Goal: Navigation & Orientation: Find specific page/section

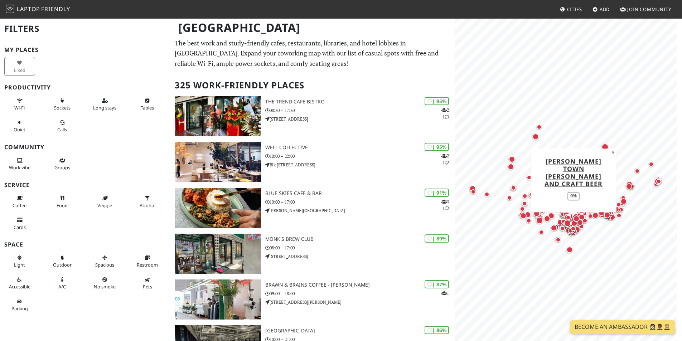
scroll to position [12206, 0]
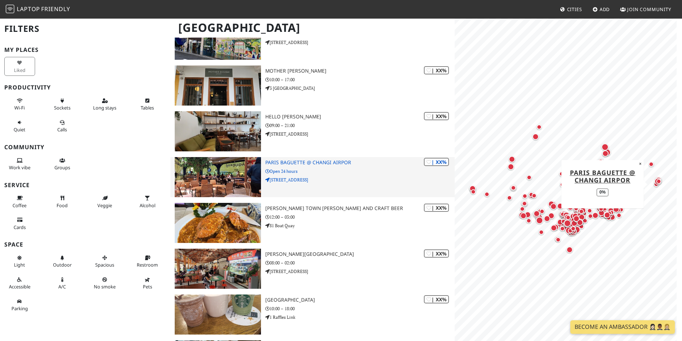
click at [284, 165] on h3 "Paris Baguette @ Changi Airpor" at bounding box center [359, 163] width 189 height 6
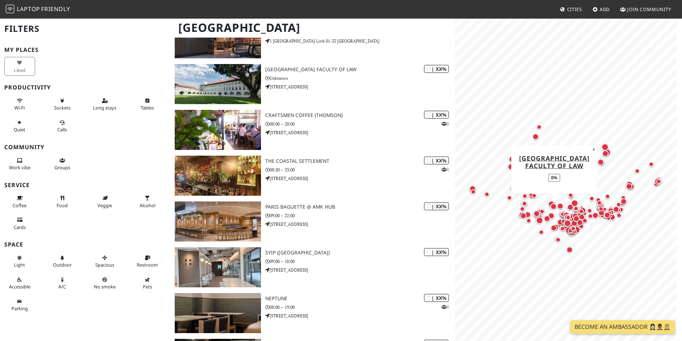
scroll to position [12779, 0]
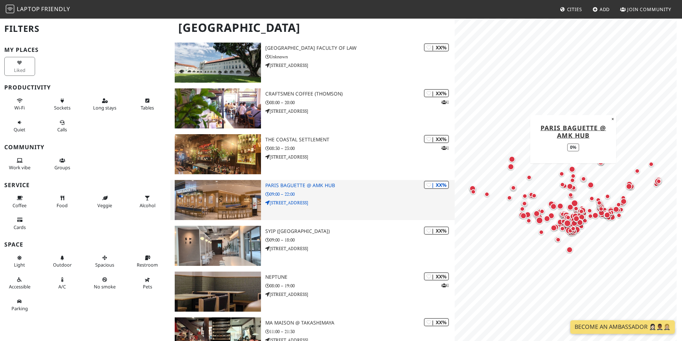
click at [303, 186] on h3 "Paris Baguette @ AMK Hub" at bounding box center [359, 186] width 189 height 6
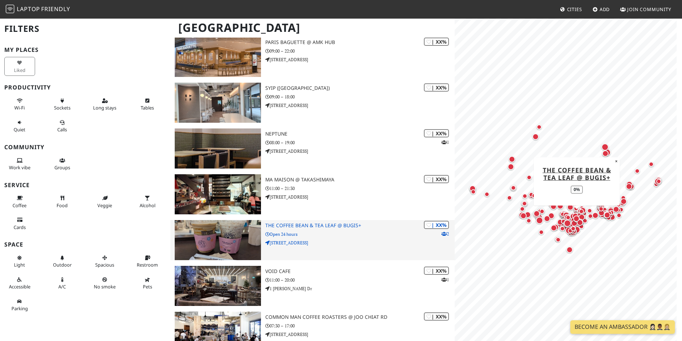
scroll to position [12958, 0]
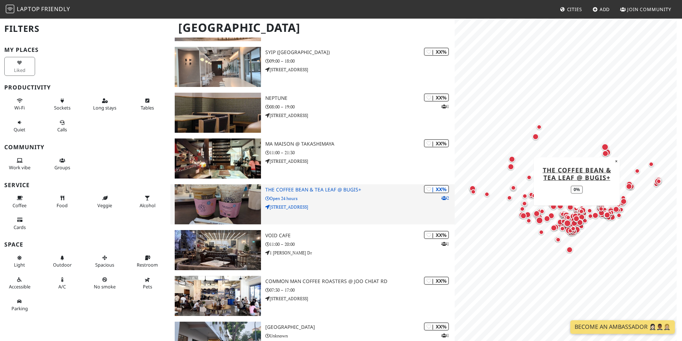
click at [228, 209] on img at bounding box center [218, 204] width 86 height 40
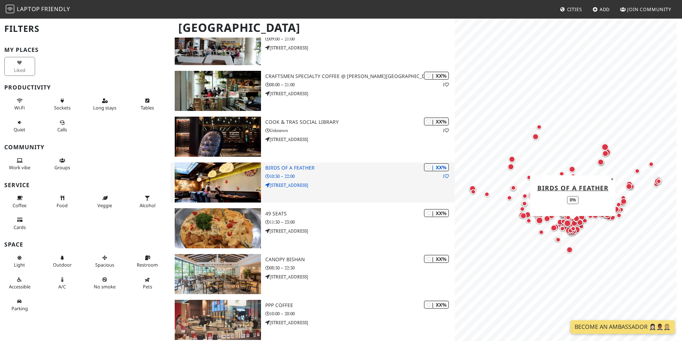
scroll to position [14390, 0]
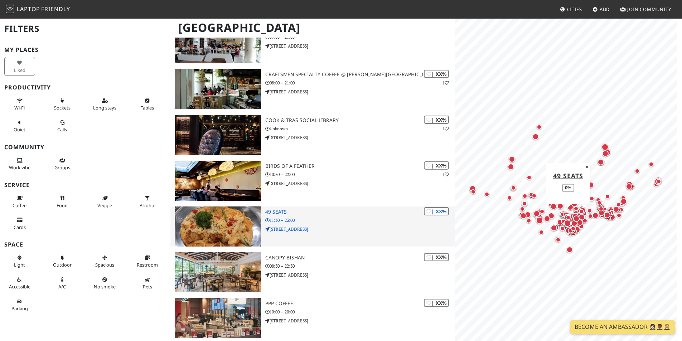
click at [334, 219] on p "11:30 – 23:00" at bounding box center [359, 220] width 189 height 7
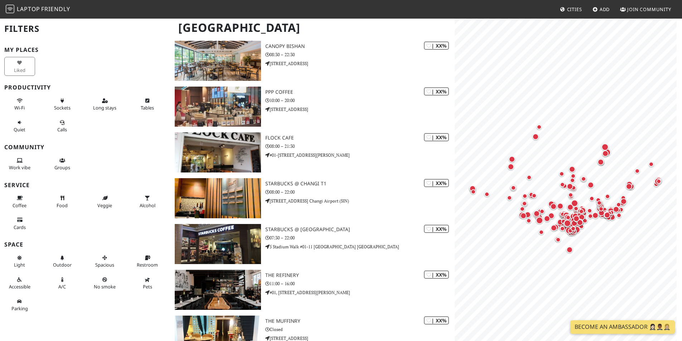
scroll to position [14668, 0]
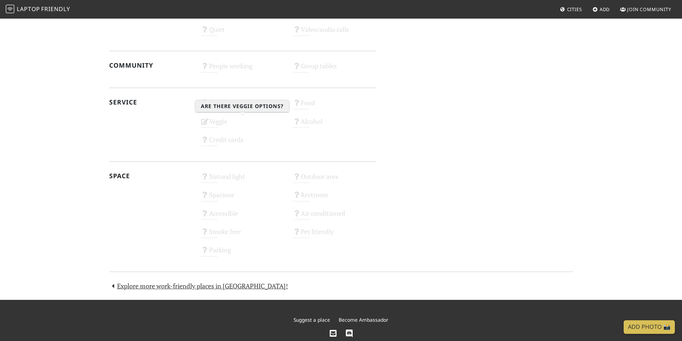
scroll to position [335, 0]
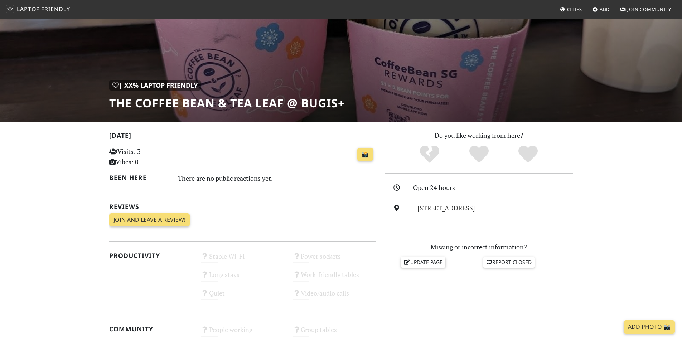
scroll to position [143, 0]
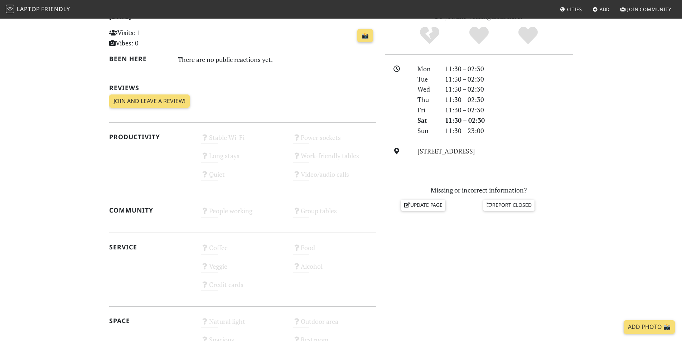
scroll to position [179, 0]
